Goal: Transaction & Acquisition: Purchase product/service

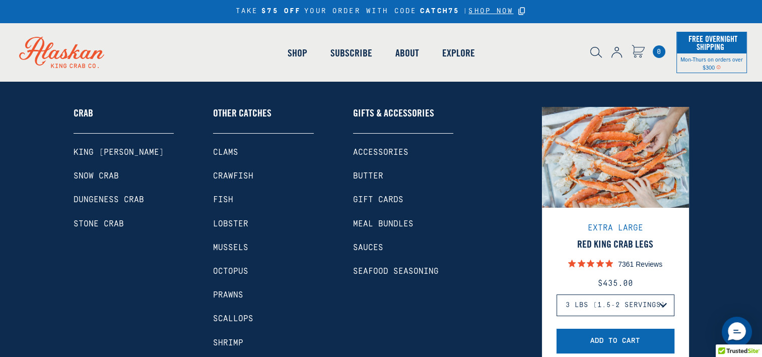
click at [134, 201] on link "Dungeness Crab" at bounding box center [124, 200] width 101 height 10
